Goal: Task Accomplishment & Management: Use online tool/utility

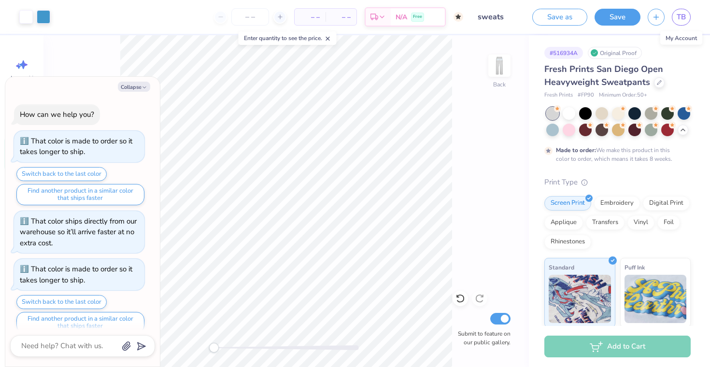
scroll to position [241, 0]
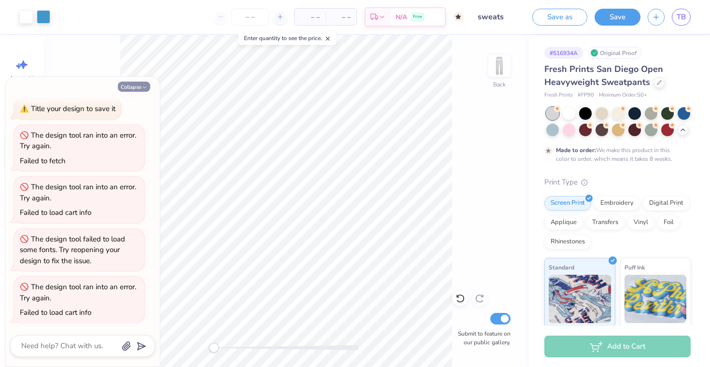
click at [138, 84] on button "Collapse" at bounding box center [134, 87] width 32 height 10
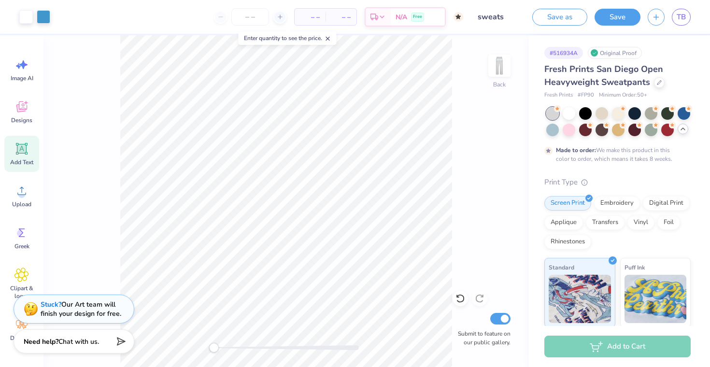
click at [679, 131] on icon at bounding box center [683, 129] width 8 height 8
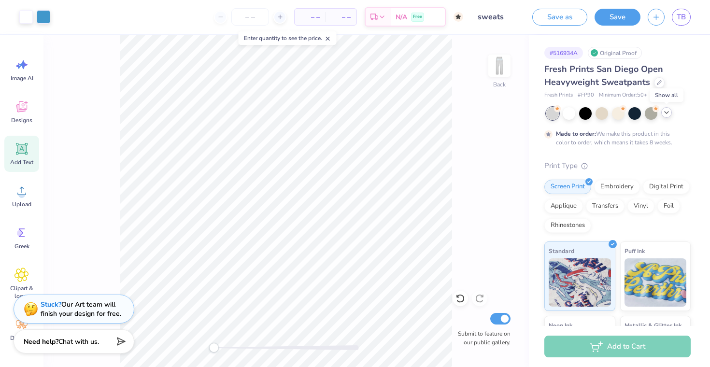
click at [668, 109] on icon at bounding box center [667, 113] width 8 height 8
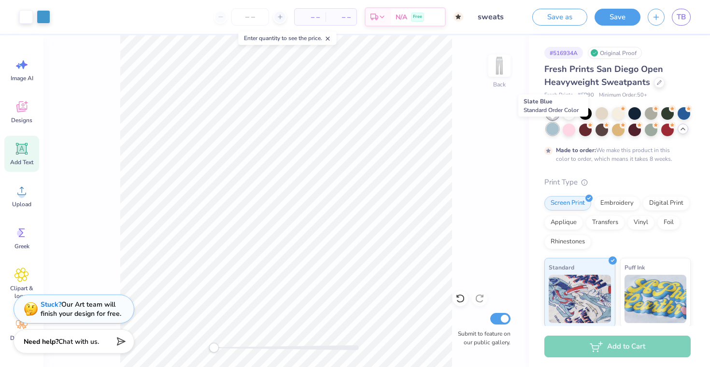
click at [550, 128] on div at bounding box center [553, 129] width 13 height 13
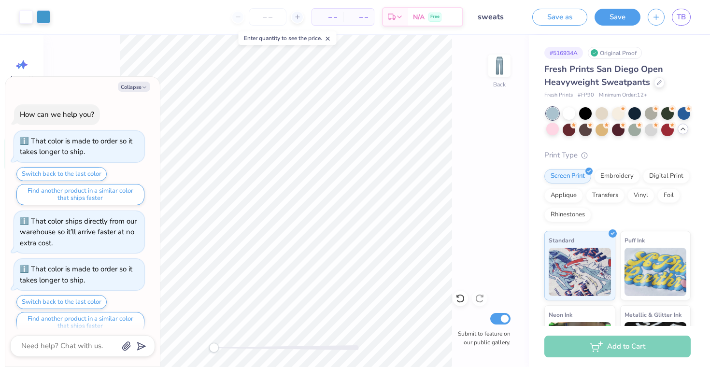
scroll to position [315, 0]
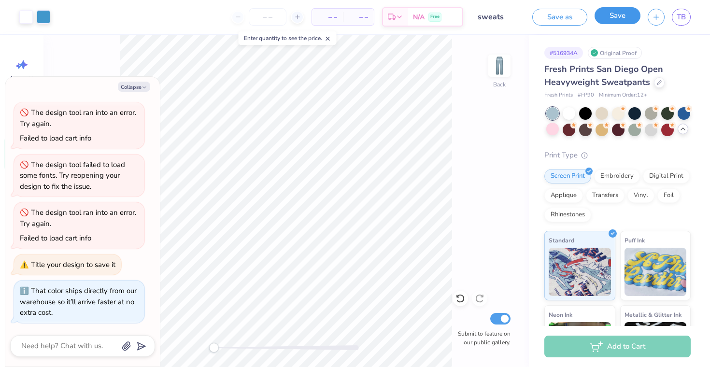
click at [617, 16] on button "Save" at bounding box center [618, 15] width 46 height 17
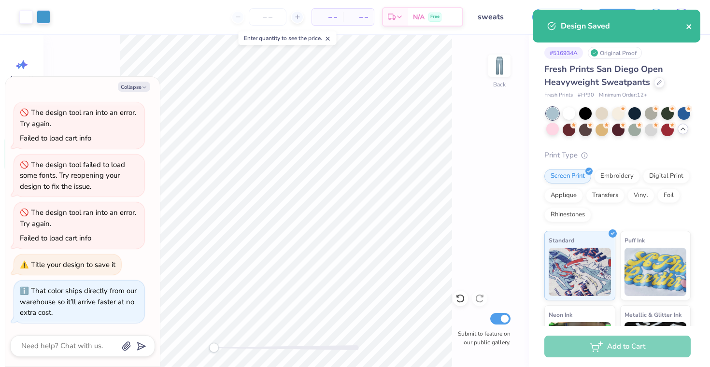
click at [689, 27] on icon "close" at bounding box center [689, 26] width 5 height 5
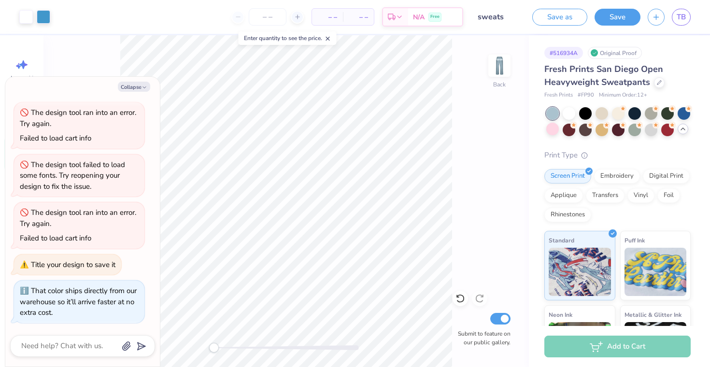
click at [681, 14] on div "Art colors – – Per Item – – Total Est. Delivery N/A Free Design Title sweats Sa…" at bounding box center [355, 183] width 710 height 367
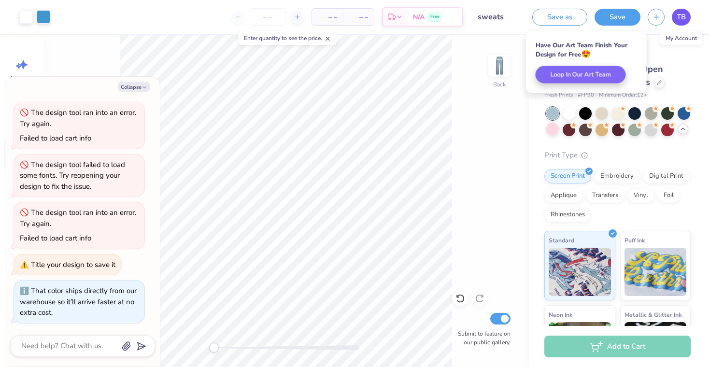
click at [678, 14] on span "TB" at bounding box center [681, 17] width 9 height 11
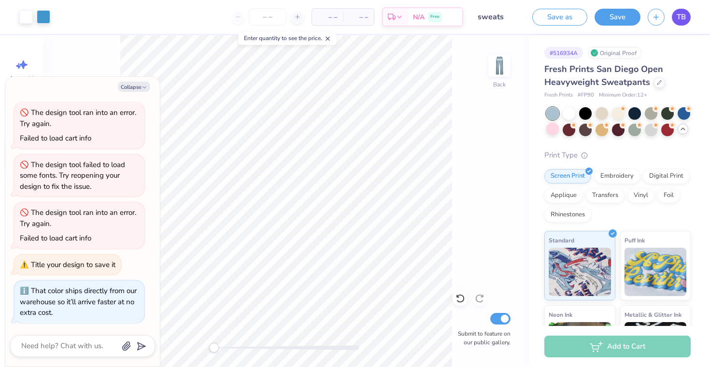
type textarea "x"
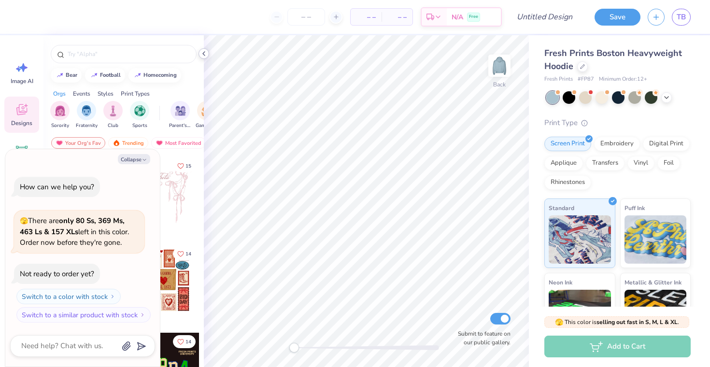
click at [202, 53] on icon at bounding box center [204, 54] width 8 height 8
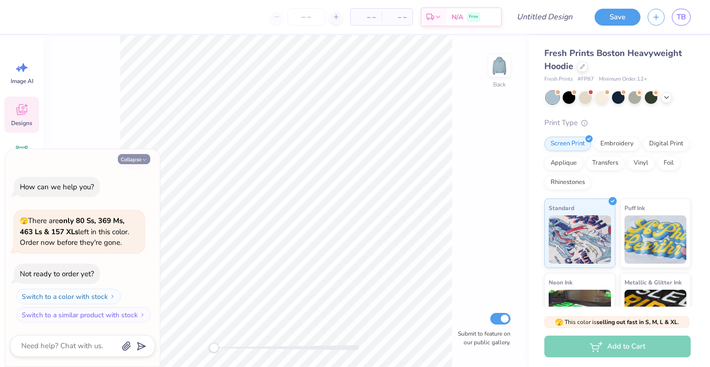
click at [126, 159] on button "Collapse" at bounding box center [134, 159] width 32 height 10
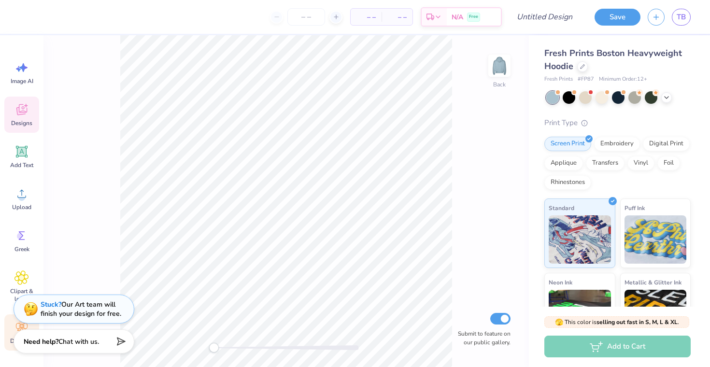
click at [13, 324] on div "Decorate" at bounding box center [21, 333] width 35 height 36
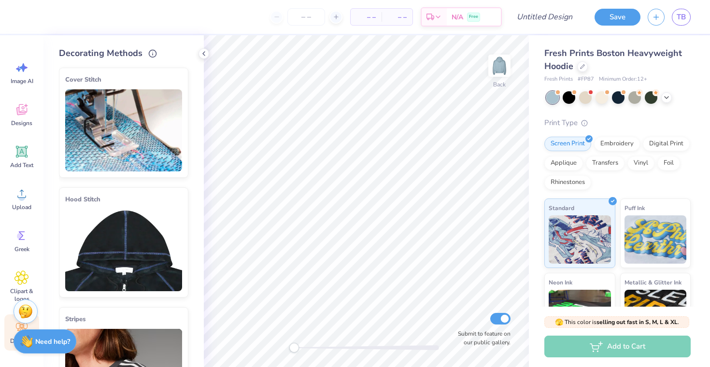
click at [124, 259] on img at bounding box center [123, 250] width 117 height 82
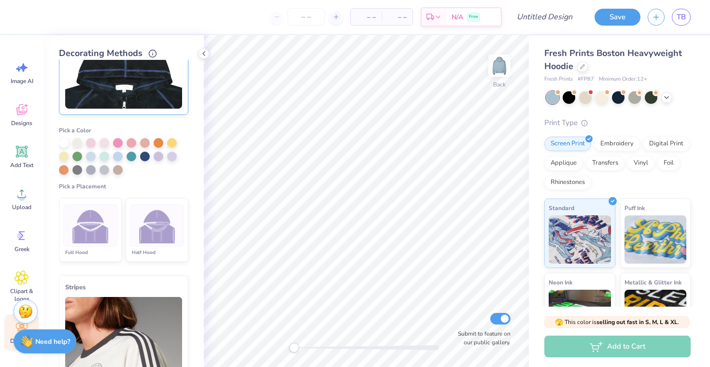
scroll to position [184, 0]
click at [62, 140] on div at bounding box center [64, 141] width 10 height 10
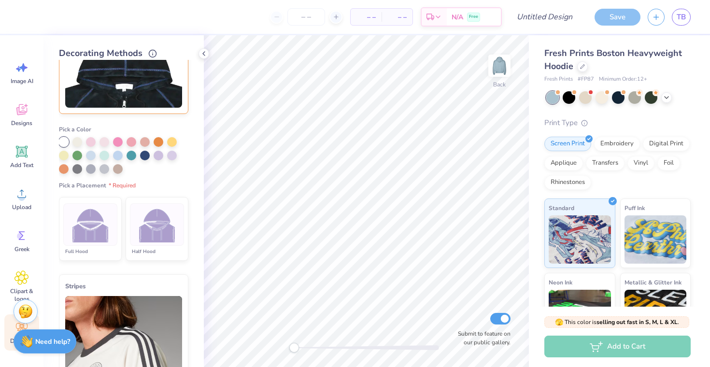
click at [149, 233] on img at bounding box center [157, 225] width 36 height 36
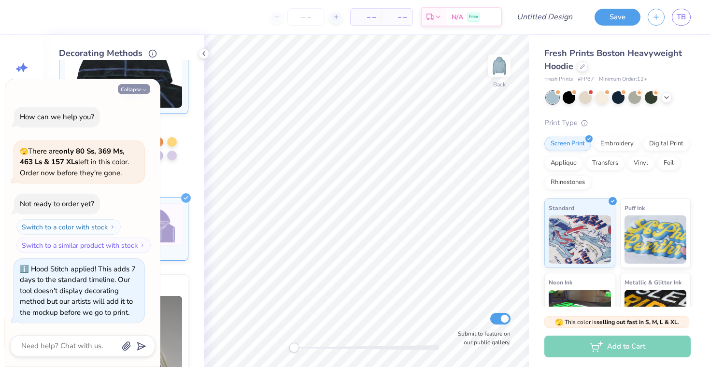
click at [132, 87] on button "Collapse" at bounding box center [134, 89] width 32 height 10
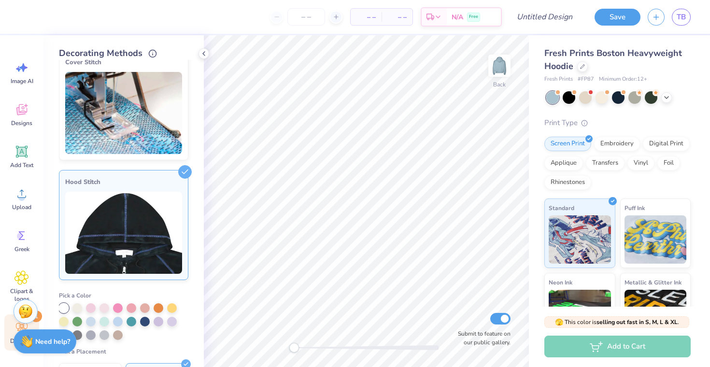
scroll to position [2, 0]
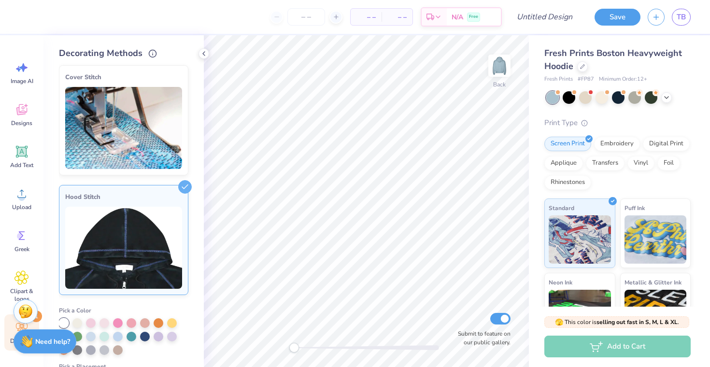
click at [124, 118] on img at bounding box center [123, 128] width 117 height 82
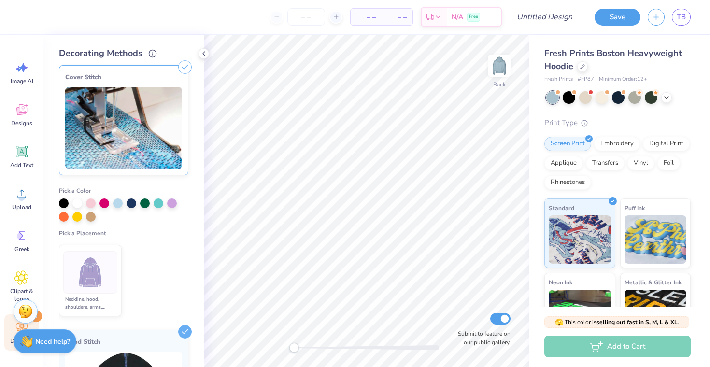
click at [94, 283] on img at bounding box center [90, 273] width 36 height 36
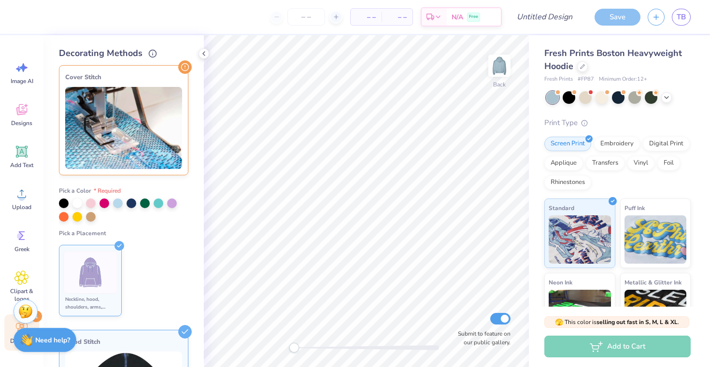
click at [22, 345] on img at bounding box center [26, 340] width 13 height 13
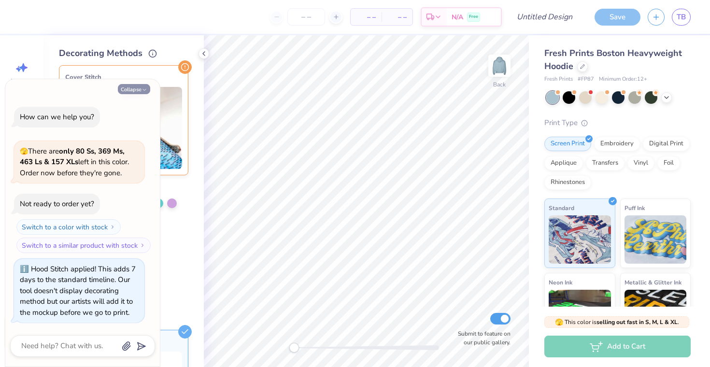
click at [143, 86] on button "Collapse" at bounding box center [134, 89] width 32 height 10
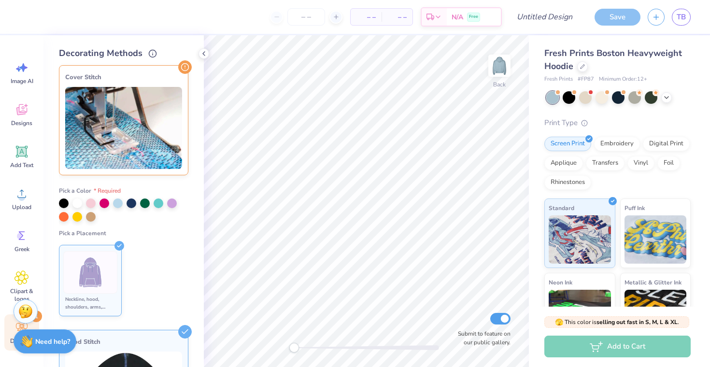
click at [100, 284] on img at bounding box center [90, 273] width 36 height 36
click at [92, 277] on img at bounding box center [90, 273] width 36 height 36
click at [139, 248] on ul "Neckline, hood, shoulders, arms, bottom & hoodie pocket" at bounding box center [123, 280] width 129 height 79
click at [121, 244] on icon at bounding box center [120, 246] width 10 height 10
click at [179, 62] on div at bounding box center [185, 67] width 14 height 14
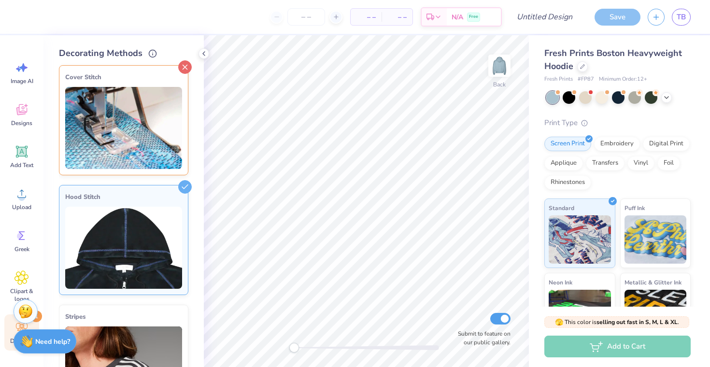
click at [187, 66] on icon at bounding box center [185, 67] width 14 height 14
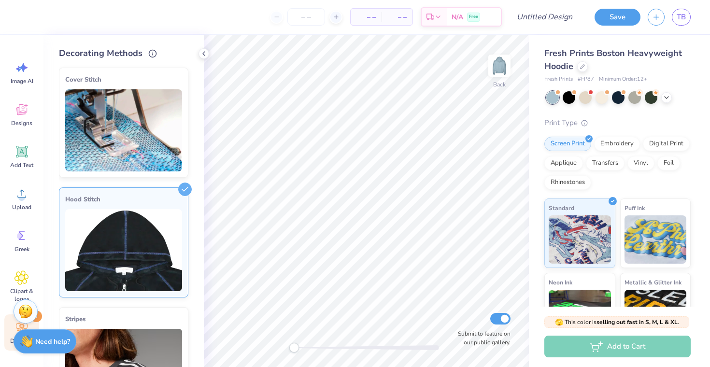
click at [175, 85] on div "Cover Stitch" at bounding box center [123, 123] width 129 height 110
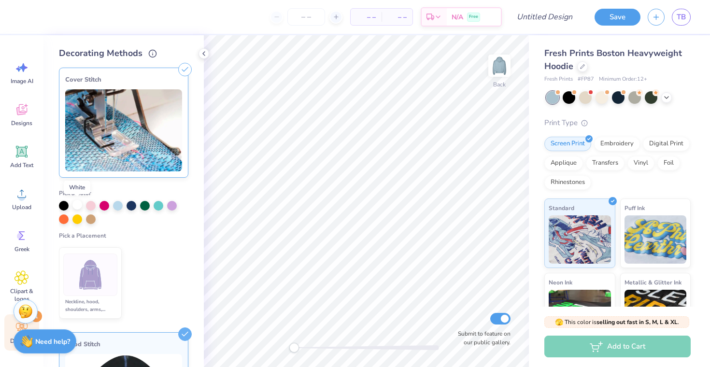
click at [77, 202] on div at bounding box center [77, 205] width 10 height 10
click at [106, 306] on div "Neckline, hood, shoulders, arms, bottom & hoodie pocket" at bounding box center [90, 305] width 54 height 15
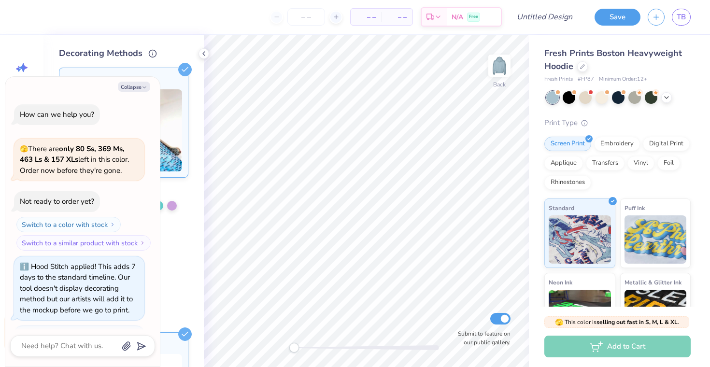
scroll to position [67, 0]
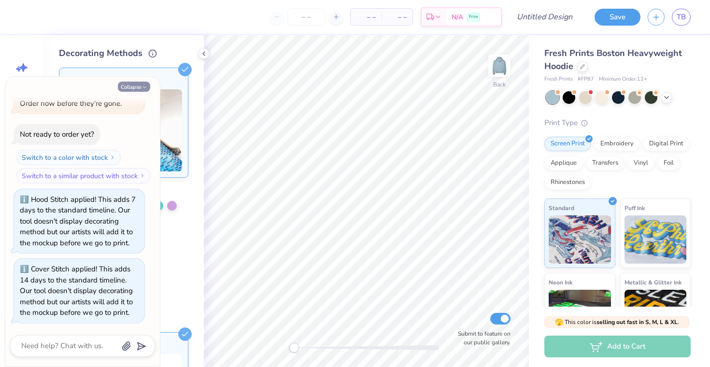
click at [144, 85] on icon "button" at bounding box center [145, 88] width 6 height 6
type textarea "x"
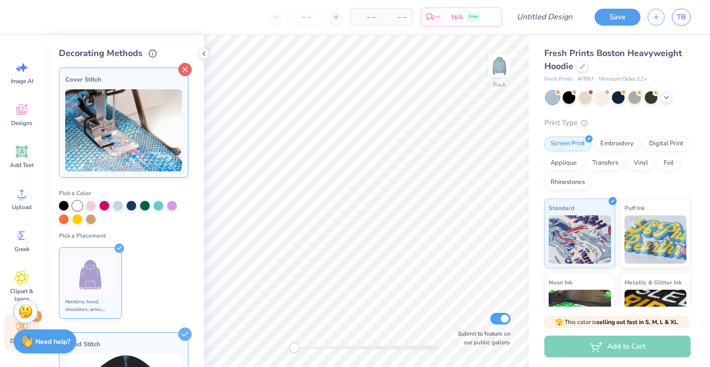
click at [187, 71] on icon at bounding box center [185, 70] width 14 height 14
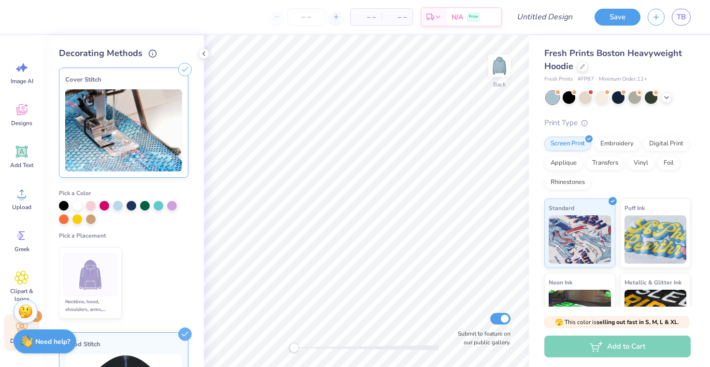
click at [187, 72] on icon at bounding box center [185, 70] width 14 height 14
click at [184, 68] on icon at bounding box center [185, 70] width 14 height 14
click at [175, 244] on ul "Neckline, hood, shoulders, arms, bottom & hoodie pocket" at bounding box center [123, 283] width 129 height 79
click at [614, 144] on div "Embroidery" at bounding box center [617, 142] width 46 height 14
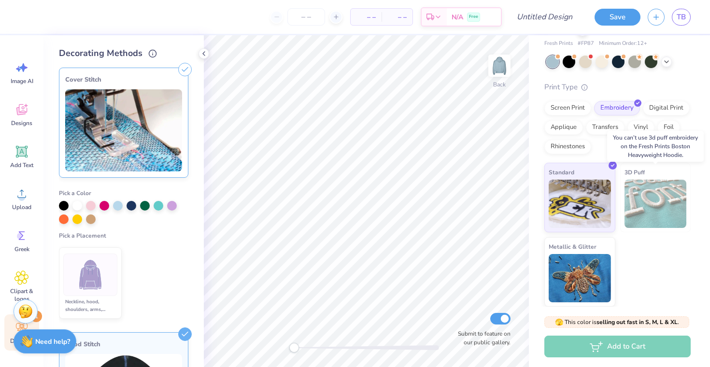
scroll to position [0, 0]
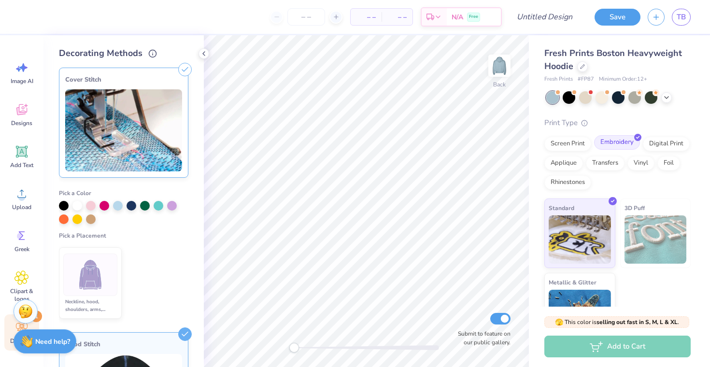
click at [634, 137] on div at bounding box center [637, 137] width 7 height 7
click at [642, 121] on div "Print Type" at bounding box center [618, 122] width 146 height 11
click at [205, 54] on icon at bounding box center [204, 54] width 8 height 8
